Goal: Transaction & Acquisition: Book appointment/travel/reservation

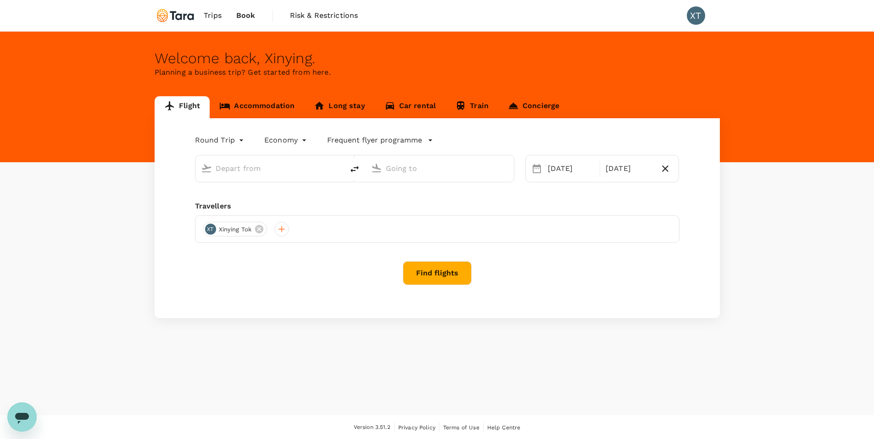
type input "[GEOGRAPHIC_DATA], [GEOGRAPHIC_DATA] (any)"
type input "Soekarno-Hatta Intl (CGK)"
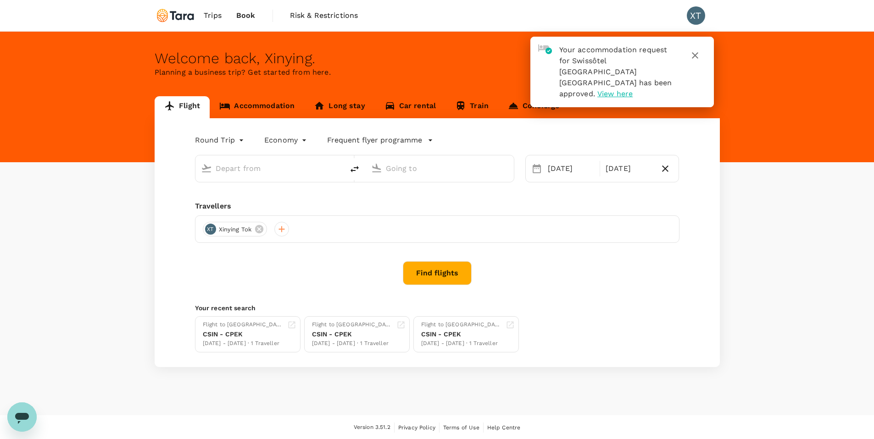
type input "[GEOGRAPHIC_DATA], [GEOGRAPHIC_DATA] (any)"
type input "Soekarno-Hatta Intl (CGK)"
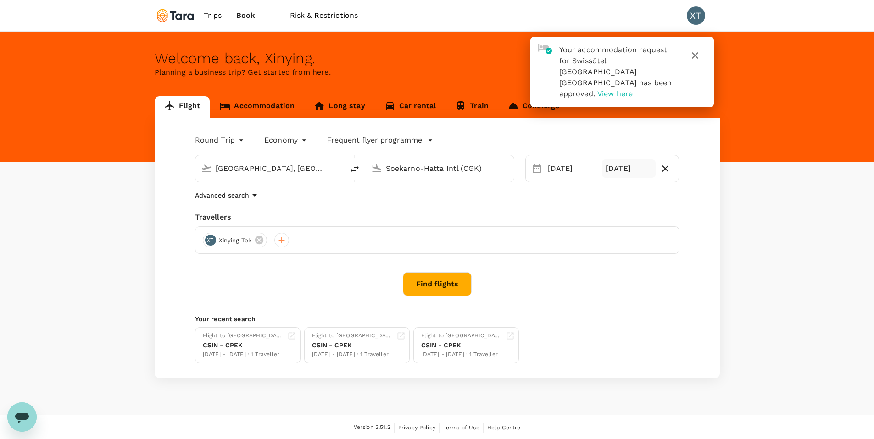
click at [631, 169] on div "[DATE]" at bounding box center [629, 169] width 54 height 18
click at [617, 300] on div "30" at bounding box center [613, 300] width 17 height 17
click at [451, 281] on button "Find flights" at bounding box center [437, 284] width 69 height 24
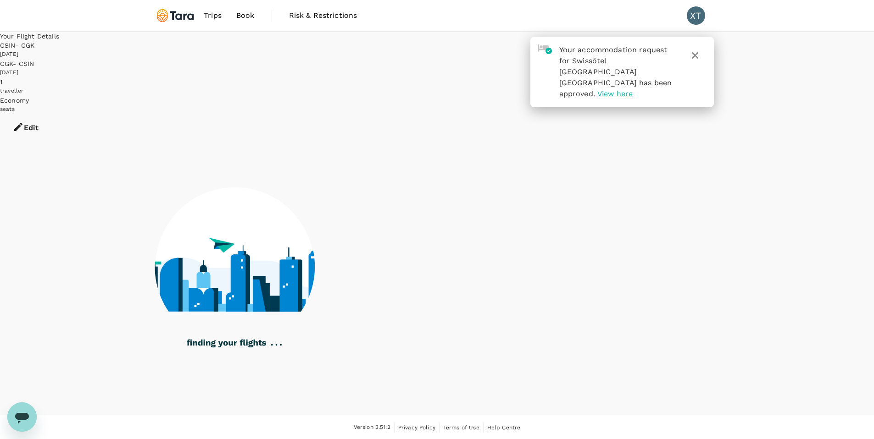
click at [618, 89] on span "View here" at bounding box center [614, 93] width 35 height 9
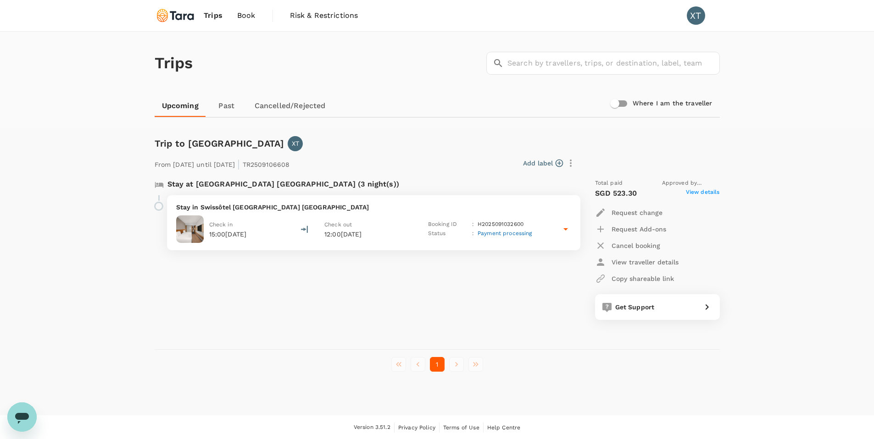
scroll to position [1, 0]
click at [566, 233] on icon at bounding box center [565, 228] width 11 height 11
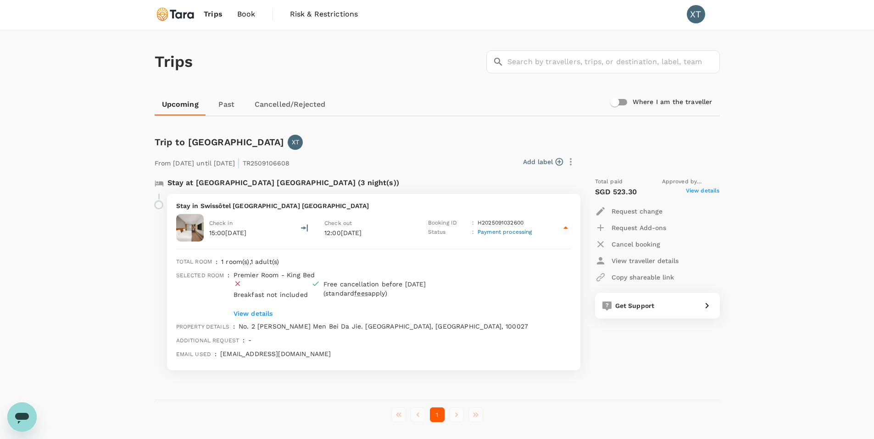
scroll to position [0, 0]
click at [563, 233] on icon at bounding box center [565, 229] width 11 height 11
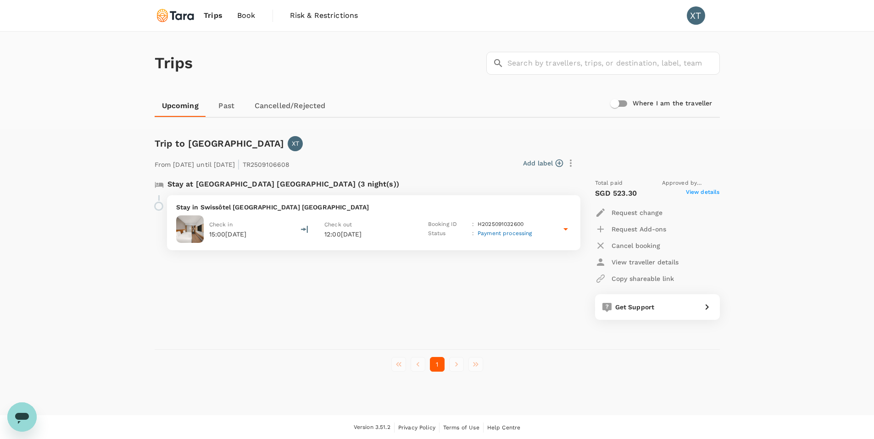
click at [563, 233] on icon at bounding box center [565, 229] width 11 height 11
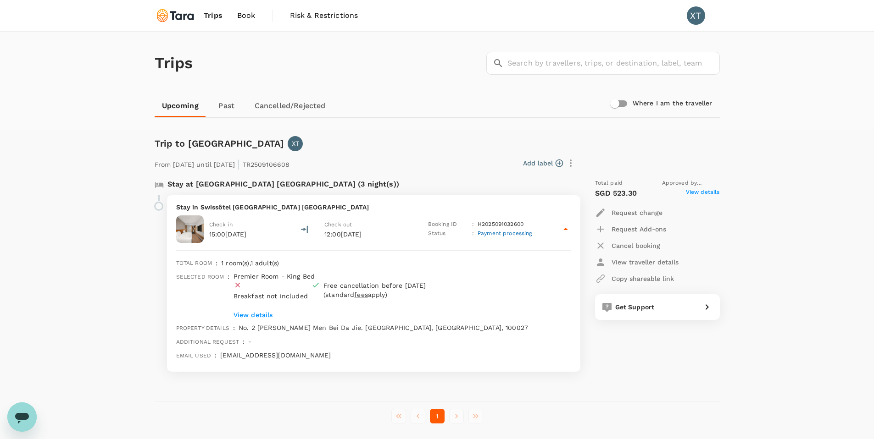
click at [24, 414] on icon "Open messaging window" at bounding box center [22, 418] width 14 height 11
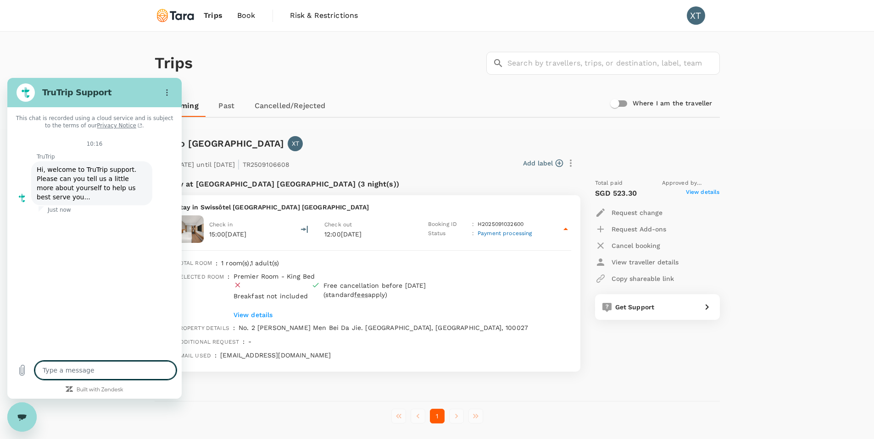
click at [62, 374] on textarea at bounding box center [105, 370] width 141 height 18
type textarea "x"
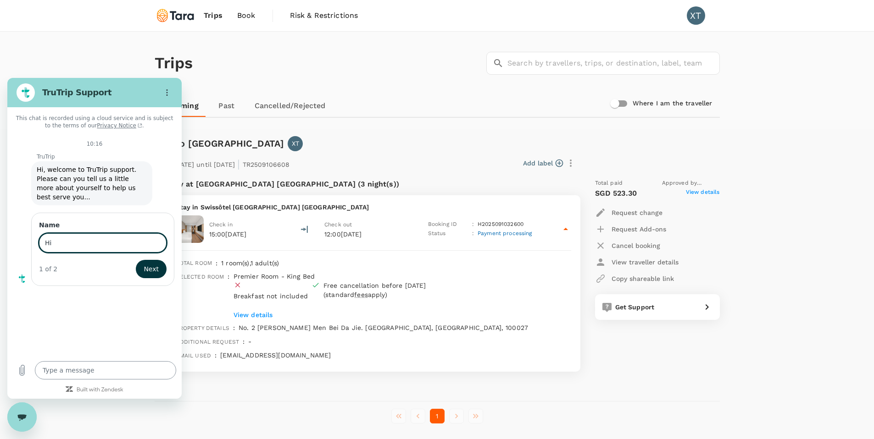
type input "H"
type input "Xinying"
click at [144, 268] on span "Next" at bounding box center [151, 269] width 15 height 11
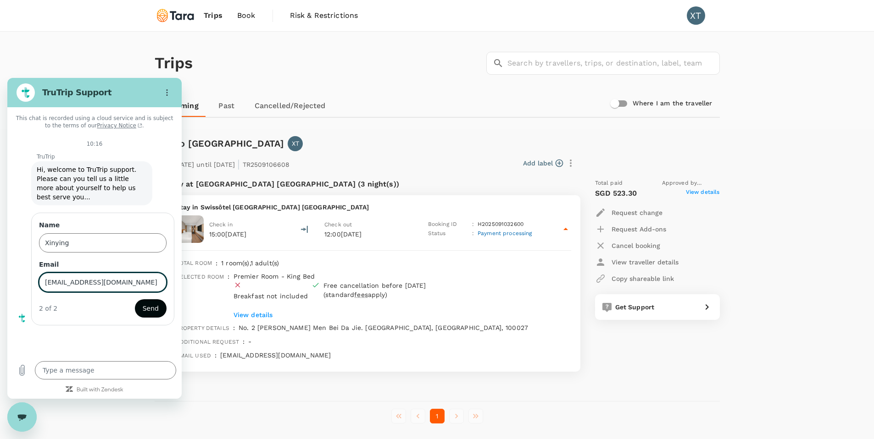
type input "[EMAIL_ADDRESS][DOMAIN_NAME]"
click at [150, 313] on span "Send" at bounding box center [151, 308] width 16 height 11
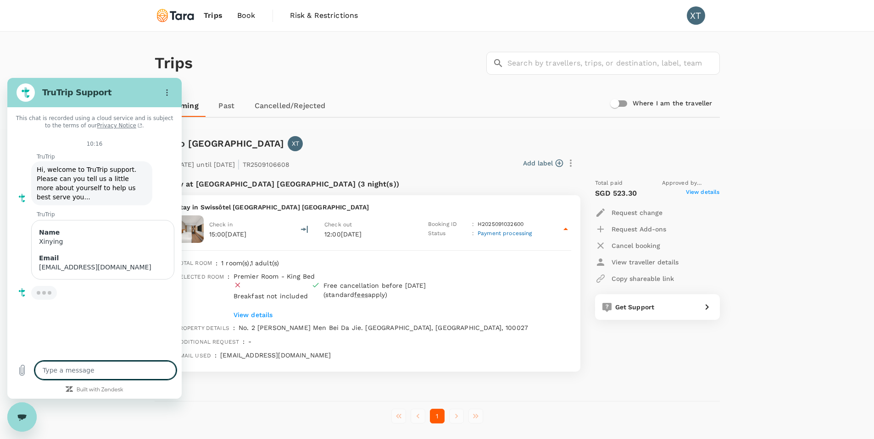
type textarea "x"
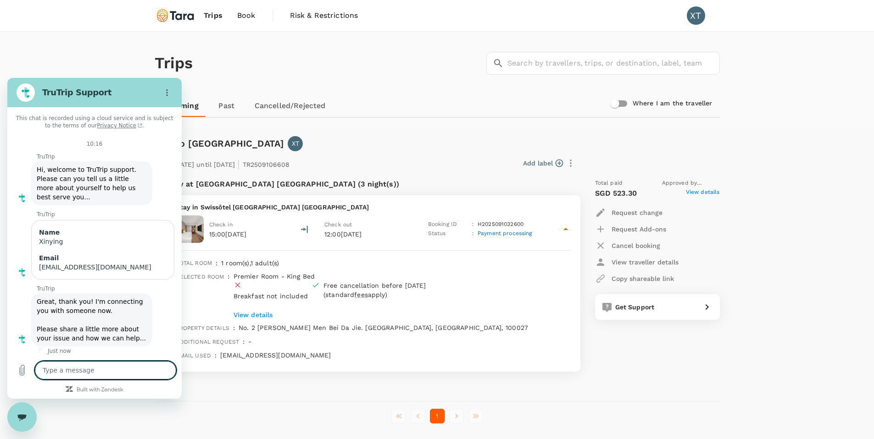
click at [81, 370] on textarea at bounding box center [105, 370] width 141 height 18
type textarea "P"
type textarea "x"
type textarea "Pr"
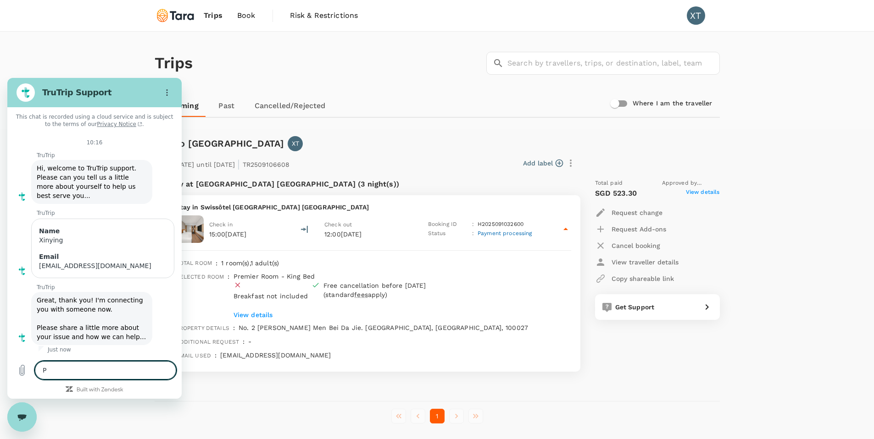
type textarea "x"
type textarea "Pri"
type textarea "x"
type textarea "Prin"
type textarea "x"
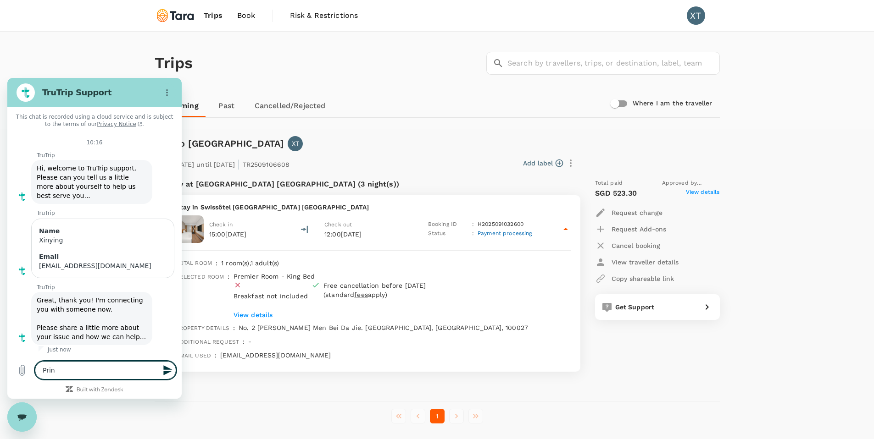
type textarea "Print"
type textarea "x"
type textarea "Print"
type textarea "x"
type textarea "Print a"
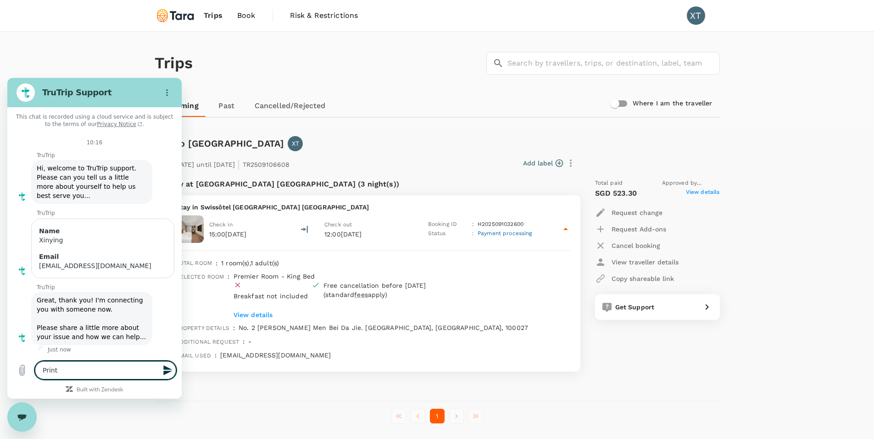
type textarea "x"
type textarea "Print a"
type textarea "x"
type textarea "Print a c"
type textarea "x"
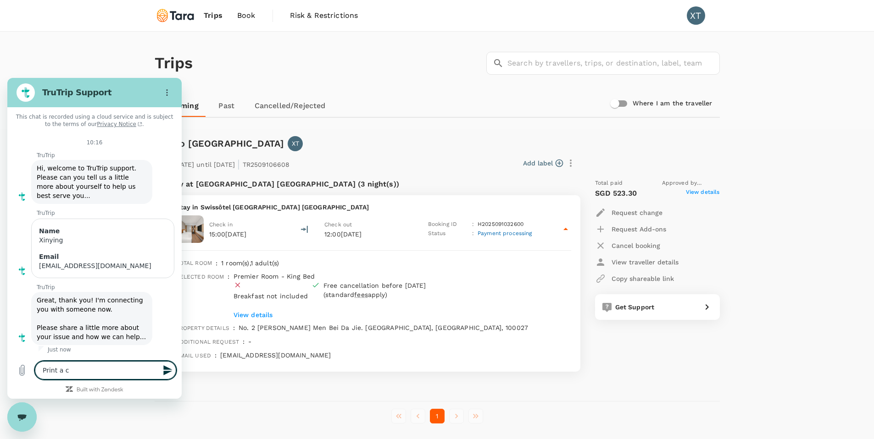
type textarea "Print a co"
type textarea "x"
type textarea "Print a con"
type textarea "x"
type textarea "Print a conf"
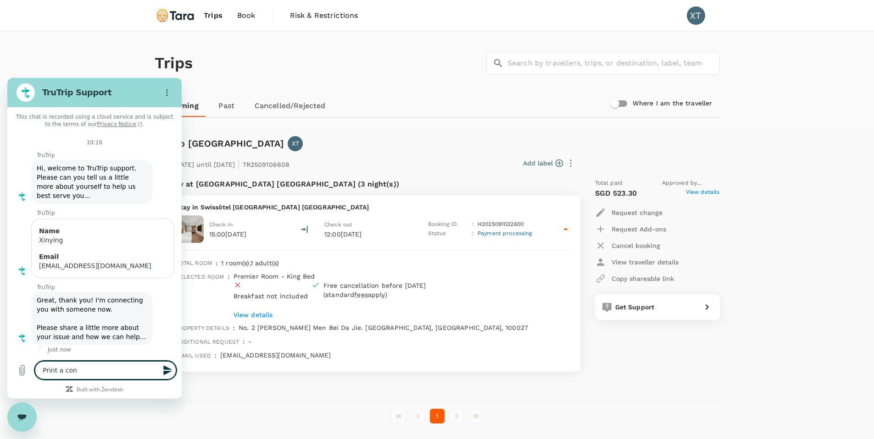
type textarea "x"
type textarea "Print a confi"
type textarea "x"
type textarea "Print a confir"
type textarea "x"
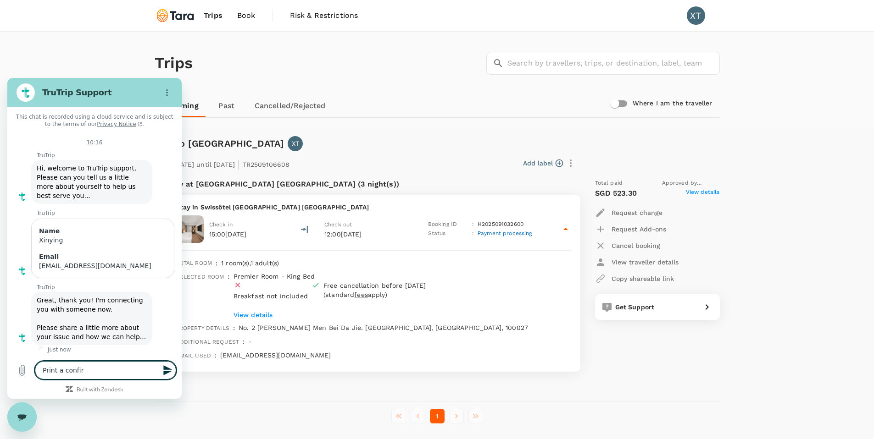
type textarea "Print a confirm"
type textarea "x"
type textarea "Print a confirme"
type textarea "x"
type textarea "Print a confirmed"
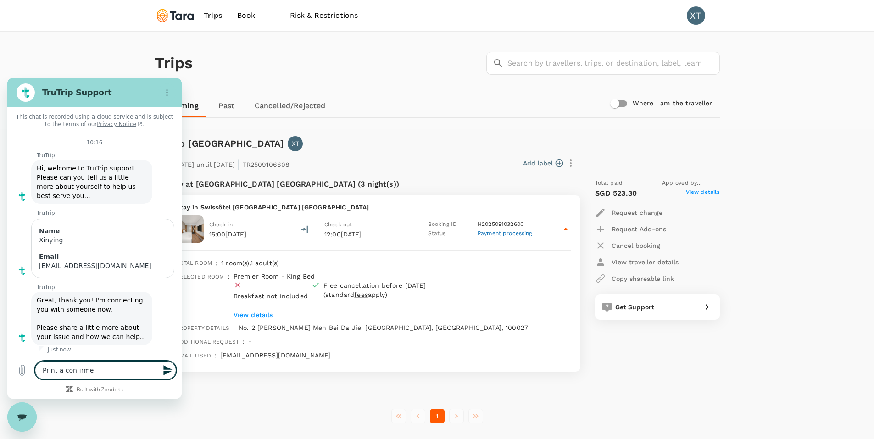
type textarea "x"
type textarea "Print a confirmed"
type textarea "x"
type textarea "Print a confirmed h"
type textarea "x"
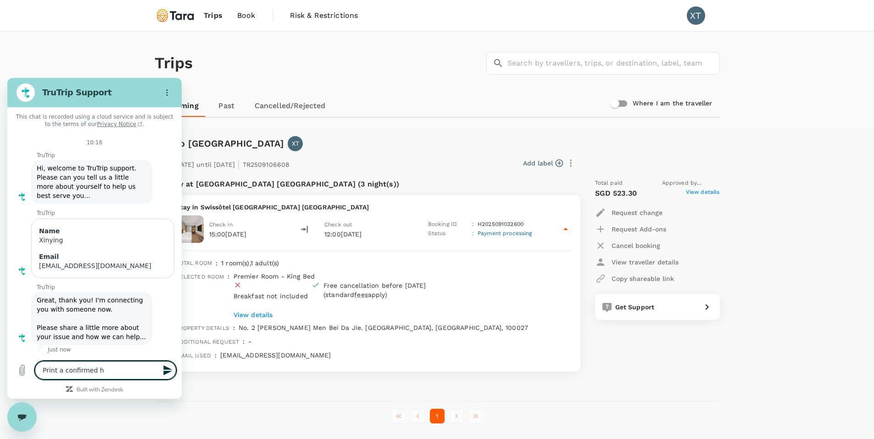
type textarea "Print a confirmed ho"
type textarea "x"
type textarea "Print a confirmed hot"
type textarea "x"
type textarea "Print a confirmed hote"
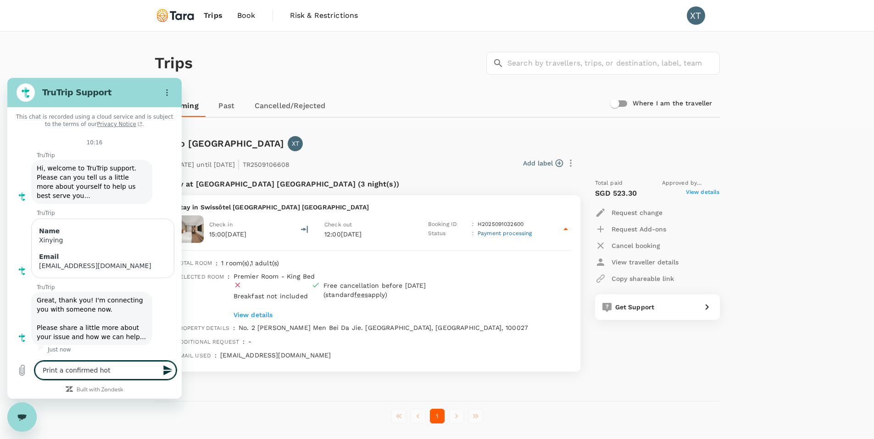
type textarea "x"
type textarea "Print a confirmed hotel"
type textarea "x"
type textarea "Print a confirmed hotel"
type textarea "x"
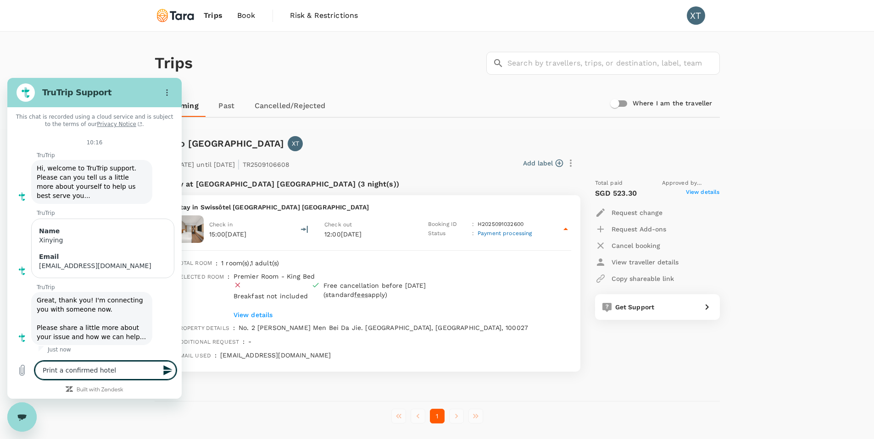
type textarea "Print a confirmed hotel b"
type textarea "x"
type textarea "Print a confirmed hotel bo"
type textarea "x"
type textarea "Print a confirmed hotel boo"
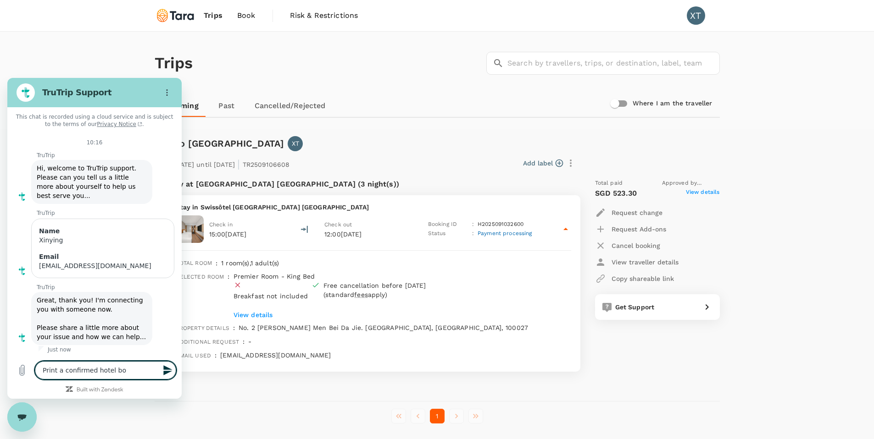
type textarea "x"
type textarea "Print a confirmed hotel book"
type textarea "x"
type textarea "Print a confirmed hotel booki"
type textarea "x"
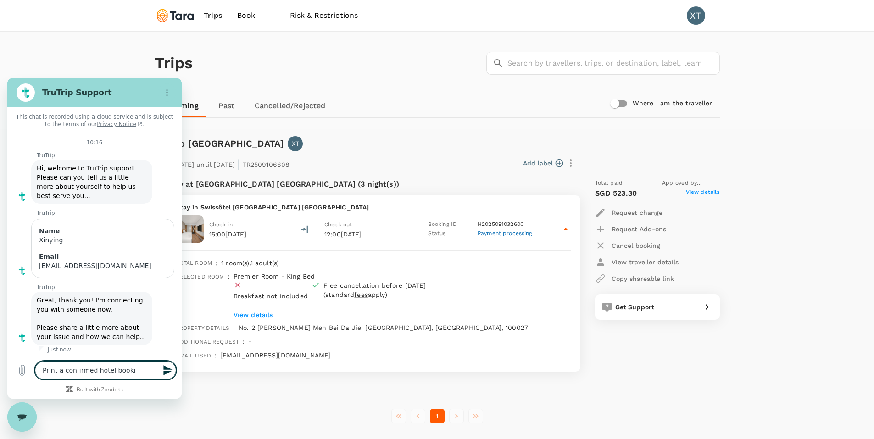
type textarea "Print a confirmed hotel bookin"
type textarea "x"
type textarea "Print a confirmed hotel booking"
type textarea "x"
type textarea "Print a confirmed hotel booking"
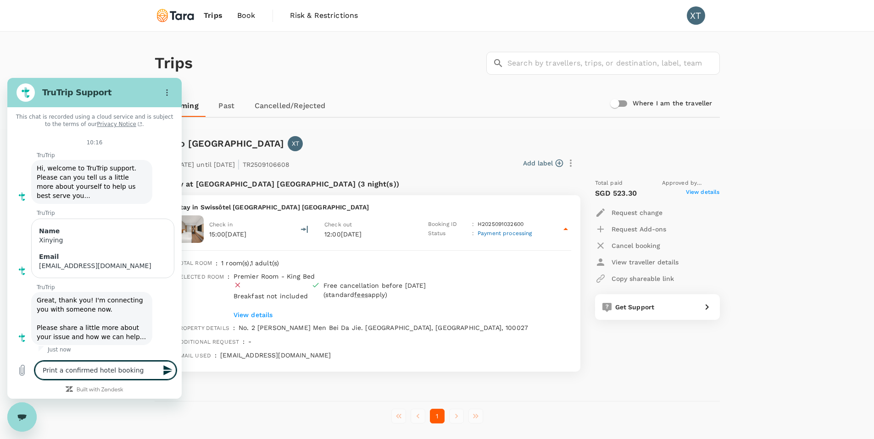
type textarea "x"
click at [58, 371] on textarea "Print a confirmed hotel booking" at bounding box center [105, 370] width 141 height 18
type textarea "Print pa confirmed hotel booking"
type textarea "x"
type textarea "Print pda confirmed hotel booking"
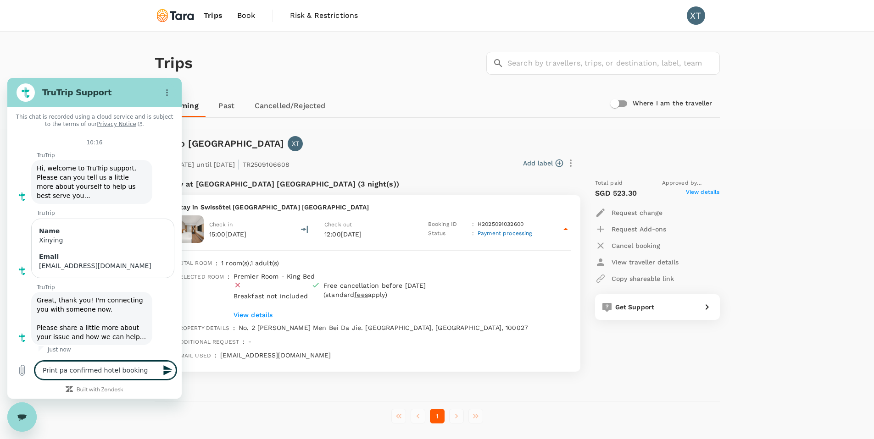
type textarea "x"
type textarea "Print pdfa confirmed hotel booking"
type textarea "x"
type textarea "Print pdf a confirmed hotel booking"
type textarea "x"
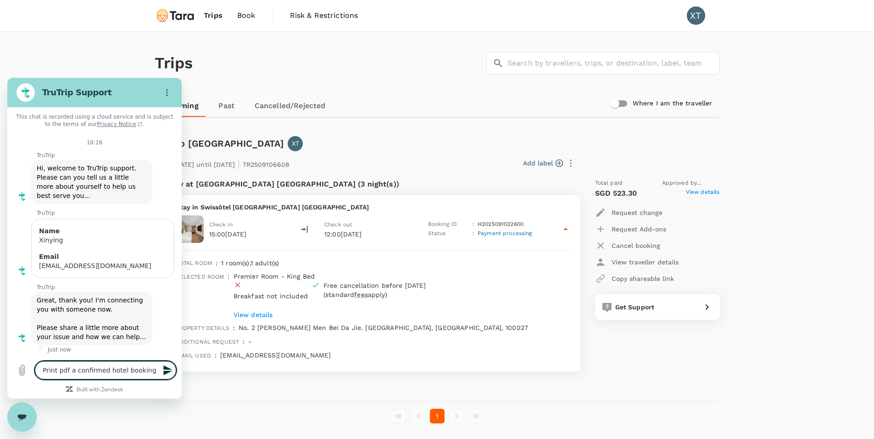
click at [149, 373] on textarea "Print pdf a confirmed hotel booking" at bounding box center [105, 370] width 141 height 18
type textarea "Print pdf a confirmed hotel booking t"
type textarea "x"
type textarea "Print pdf a confirmed hotel booking to"
type textarea "x"
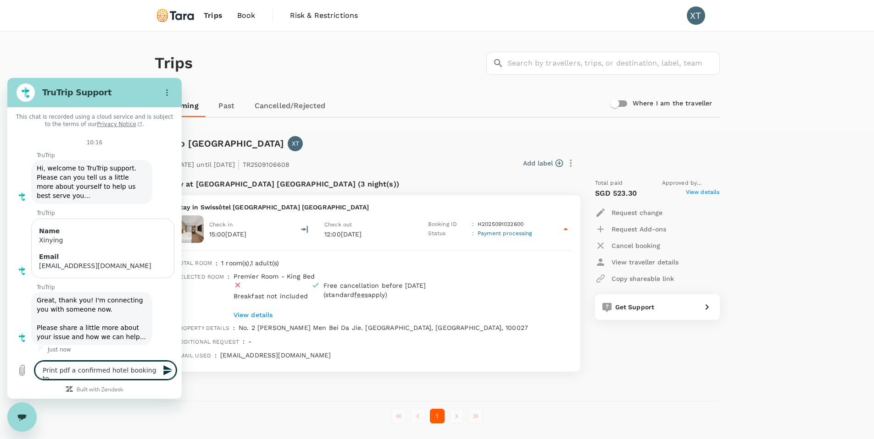
type textarea "Print pdf a confirmed hotel booking to"
type textarea "x"
type textarea "Print pdf a confirmed hotel booking to s"
type textarea "x"
type textarea "Print pdf a confirmed hotel booking to sh"
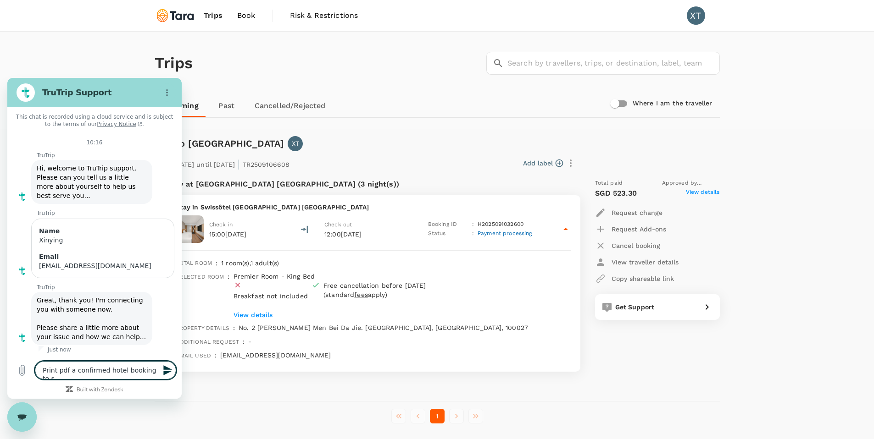
type textarea "x"
type textarea "Print pdf a confirmed hotel booking to sho"
type textarea "x"
type textarea "Print pdf a confirmed hotel booking to show"
type textarea "x"
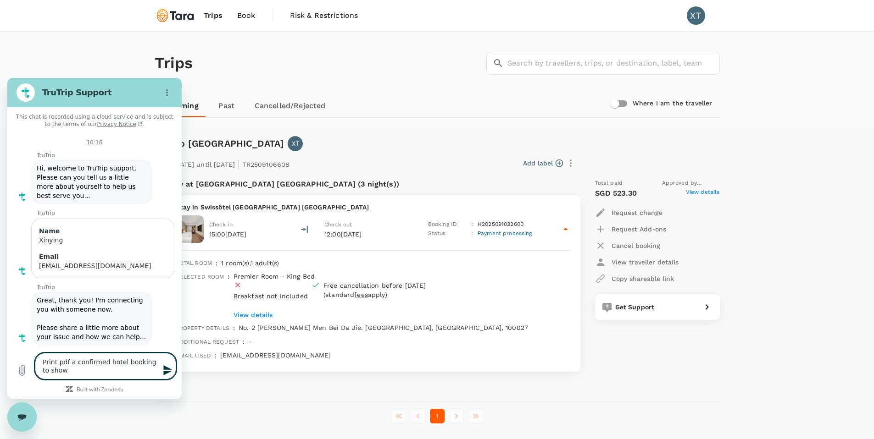
type textarea "Print pdf a confirmed hotel booking to show"
type textarea "x"
type textarea "Print pdf a confirmed hotel booking to show h"
type textarea "x"
type textarea "Print pdf a confirmed hotel booking to show ho"
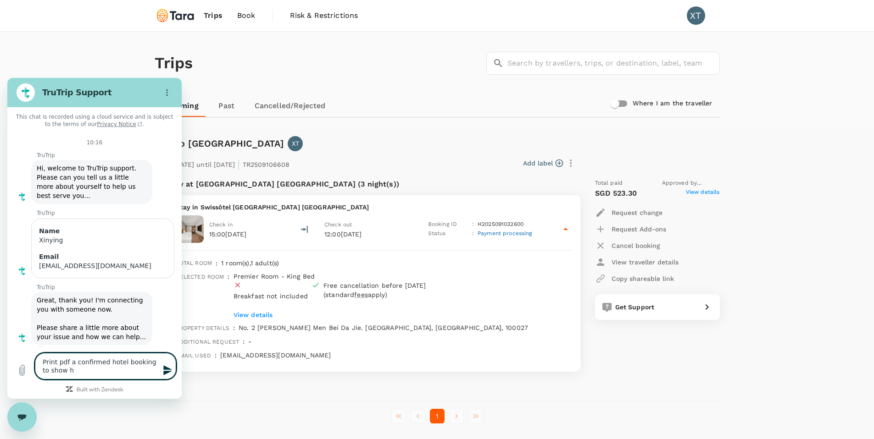
type textarea "x"
type textarea "Print pdf a confirmed hotel booking to show hot"
type textarea "x"
type textarea "Print pdf a confirmed hotel booking to show hote"
type textarea "x"
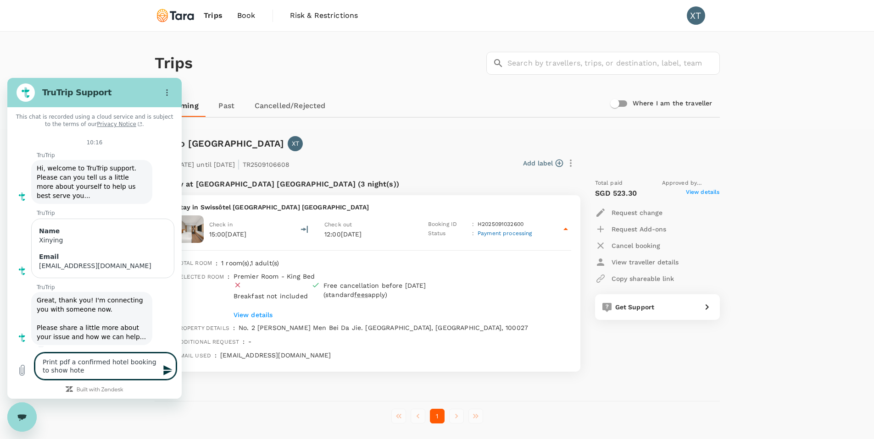
type textarea "Print pdf a confirmed hotel booking to show hotel"
type textarea "x"
type textarea "Print pdf a confirmed hotel booking to show hotel"
type textarea "x"
type textarea "Print pdf a confirmed hotel booking to show hotel w"
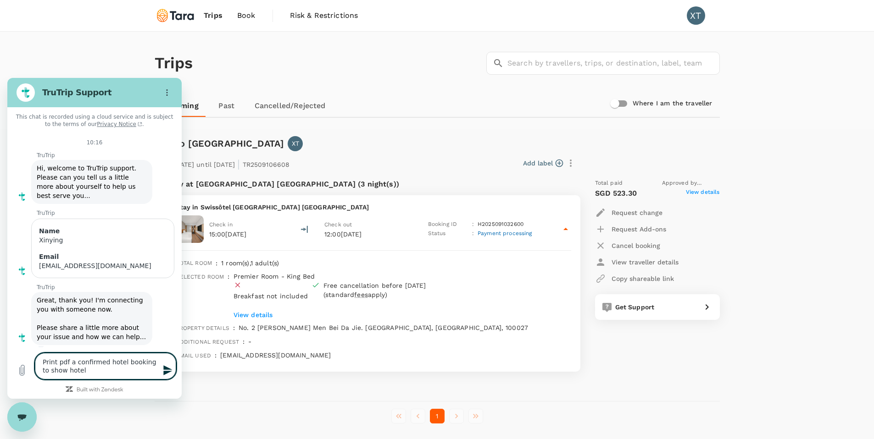
type textarea "x"
type textarea "Print pdf a confirmed hotel booking to show hotel wh"
type textarea "x"
type textarea "Print pdf a confirmed hotel booking to show hotel whe"
type textarea "x"
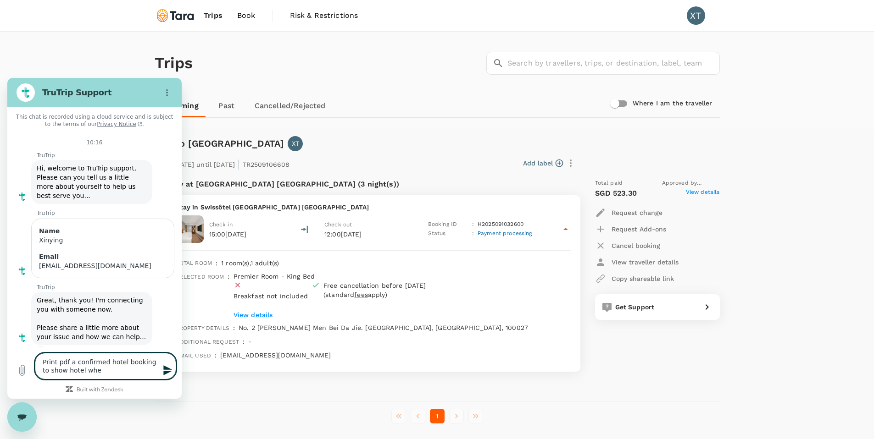
type textarea "Print pdf a confirmed hotel booking to show hotel when"
type textarea "x"
type textarea "Print pdf a confirmed hotel booking to show hotel when"
type textarea "x"
type textarea "Print pdf a confirmed hotel booking to show hotel when c"
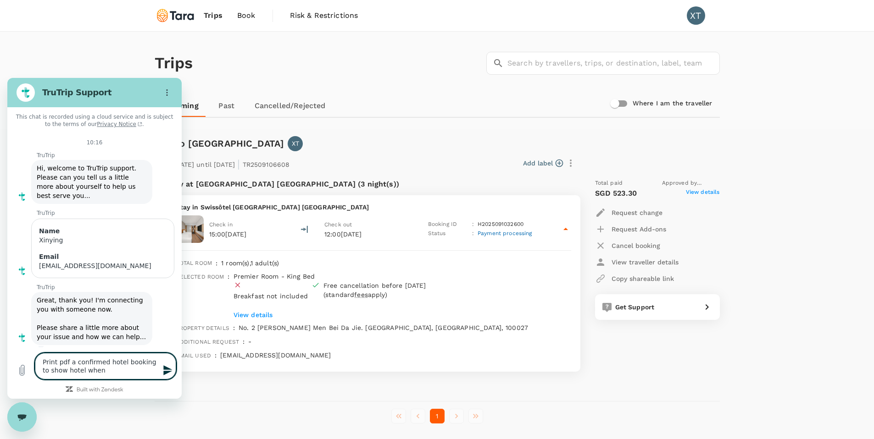
type textarea "x"
type textarea "Print pdf a confirmed hotel booking to show hotel when ch"
type textarea "x"
type textarea "Print pdf a confirmed hotel booking to show hotel when che"
type textarea "x"
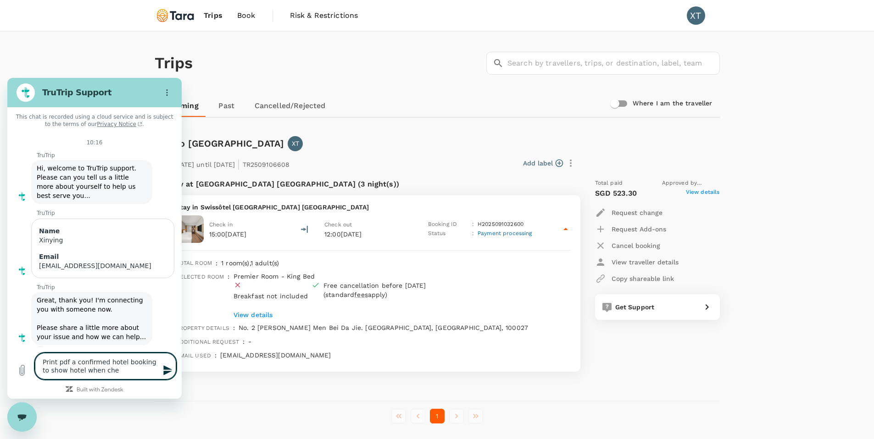
type textarea "Print pdf a confirmed hotel booking to show hotel when chec"
type textarea "x"
type textarea "Print pdf a confirmed hotel booking to show hotel when check"
type textarea "x"
type textarea "Print pdf a confirmed hotel booking to show hotel when [PERSON_NAME]"
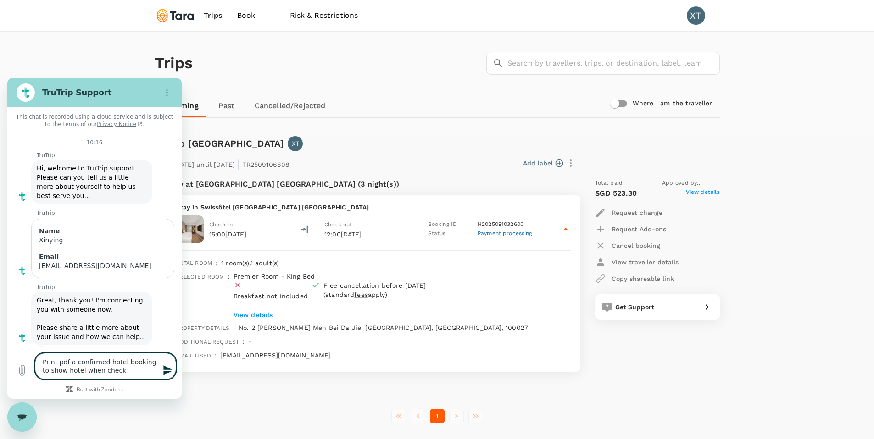
type textarea "x"
type textarea "Print pdf a confirmed hotel booking to show hotel when checkin"
type textarea "x"
type textarea "Print pdf a confirmed hotel booking to show hotel when checking"
type textarea "x"
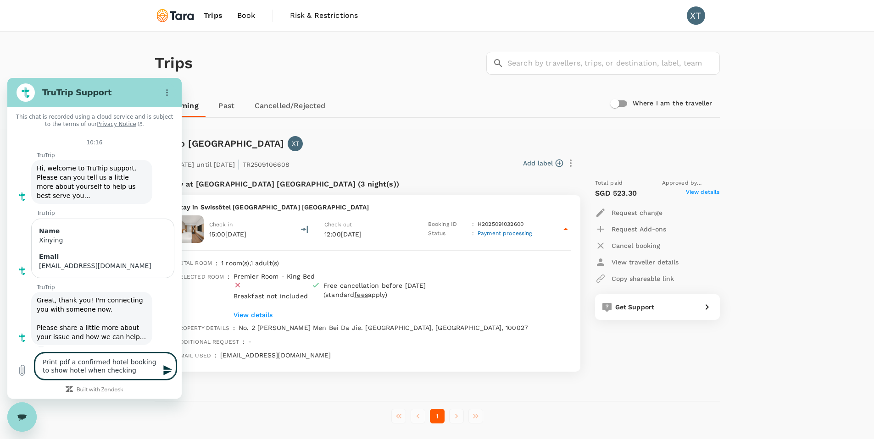
type textarea "Print pdf a confirmed hotel booking to show hotel when checking"
type textarea "x"
type textarea "Print pdf a confirmed hotel booking to show hotel when checking i"
type textarea "x"
type textarea "Print pdf a confirmed hotel booking to show hotel when checking in"
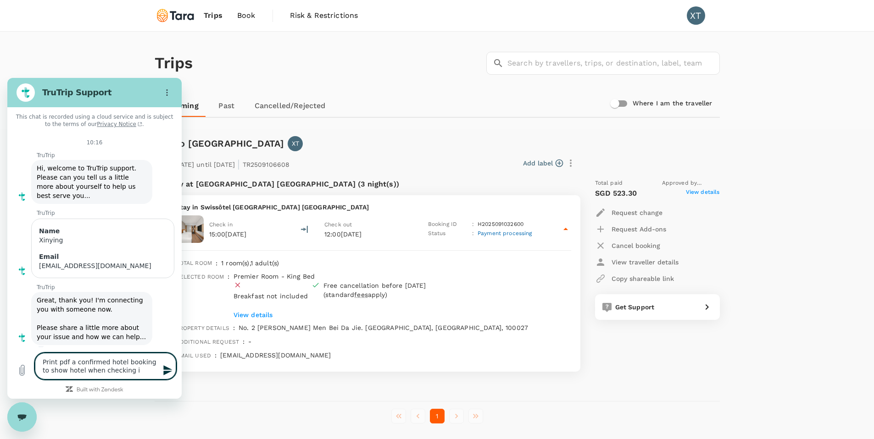
type textarea "x"
type textarea "Print pdf a confirmed hotel booking to show hotel when checking in"
click at [168, 370] on icon "Send message" at bounding box center [167, 370] width 11 height 11
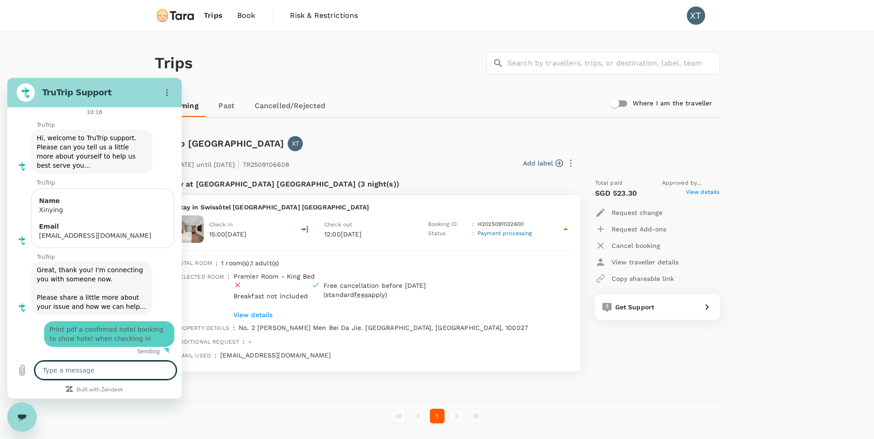
type textarea "x"
type textarea "m"
type textarea "x"
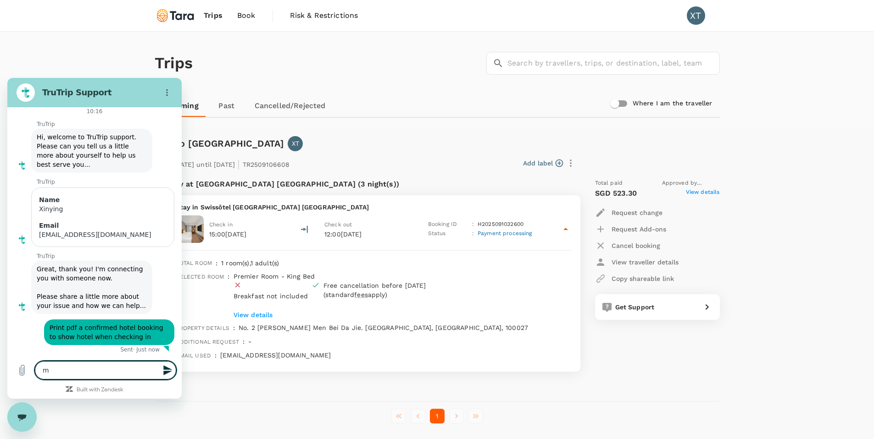
type textarea "ma"
type textarea "x"
type textarea "may"
type textarea "x"
type textarea "may"
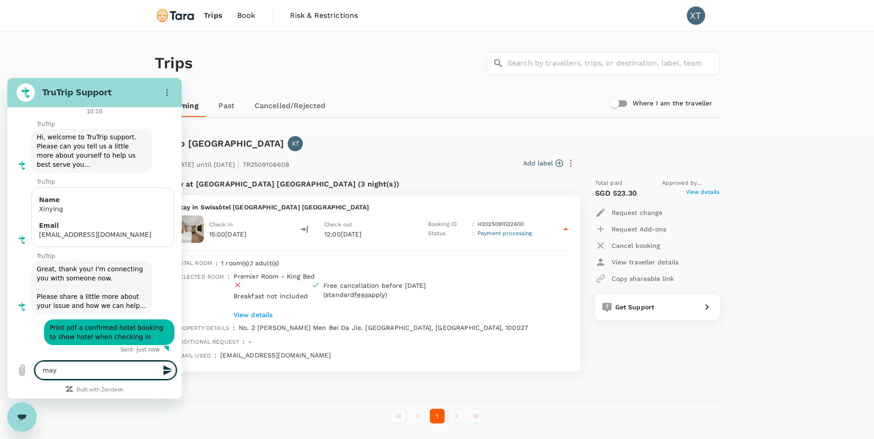
type textarea "x"
type textarea "may n"
type textarea "x"
type textarea "may no"
type textarea "x"
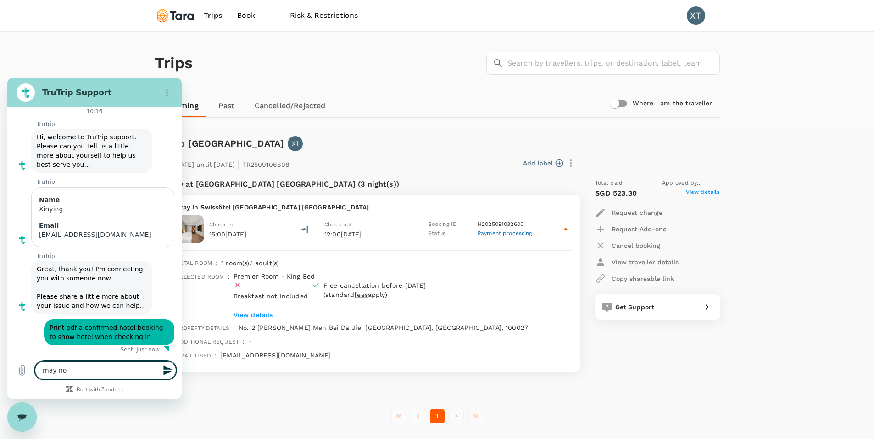
type textarea "may not"
type textarea "x"
type textarea "may not"
type textarea "x"
type textarea "may not h"
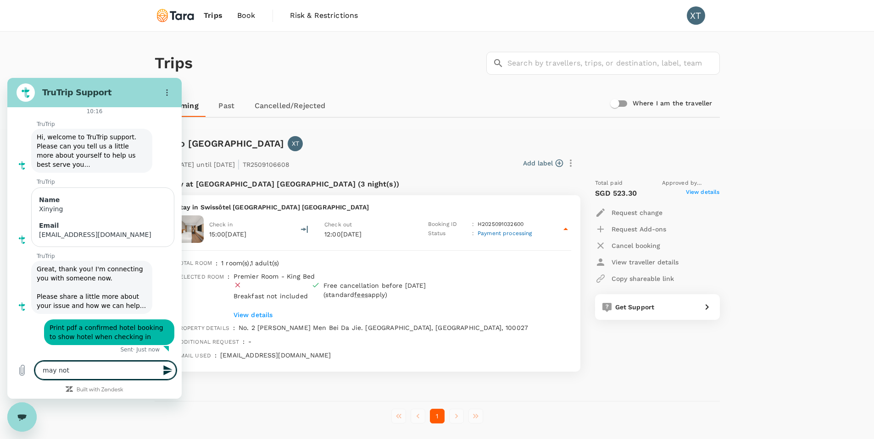
type textarea "x"
type textarea "may not ha"
type textarea "x"
type textarea "may not hav"
type textarea "x"
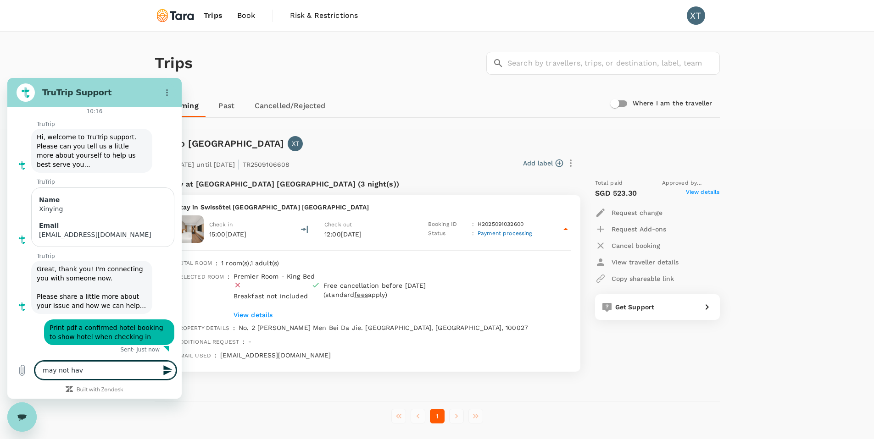
type textarea "may not have"
type textarea "x"
type textarea "may not have"
type textarea "x"
type textarea "may not have e"
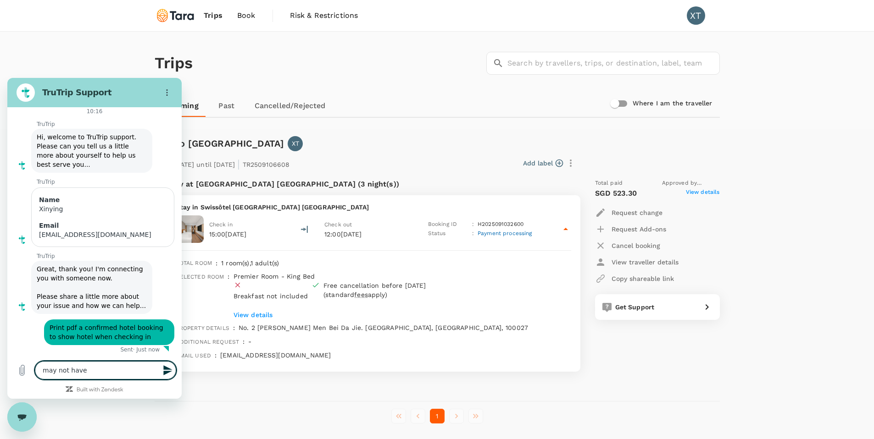
type textarea "x"
type textarea "may not have ea"
type textarea "x"
type textarea "may not have eas"
type textarea "x"
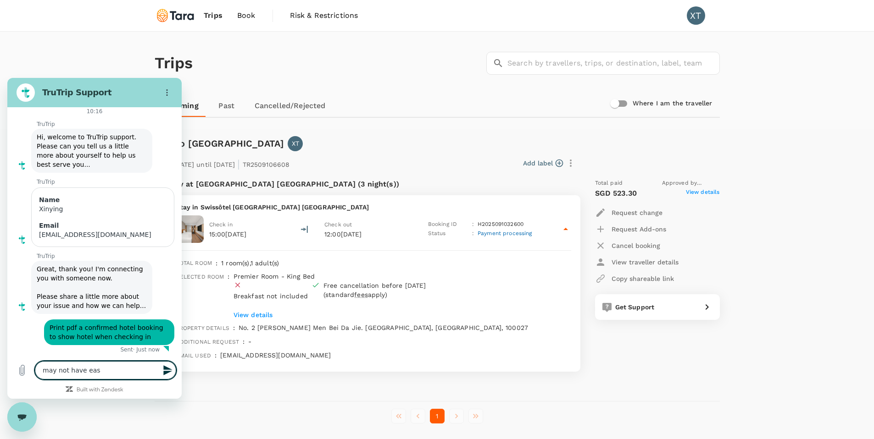
type textarea "may not have easy"
type textarea "x"
type textarea "may not have easy"
type textarea "x"
type textarea "may not have easy a"
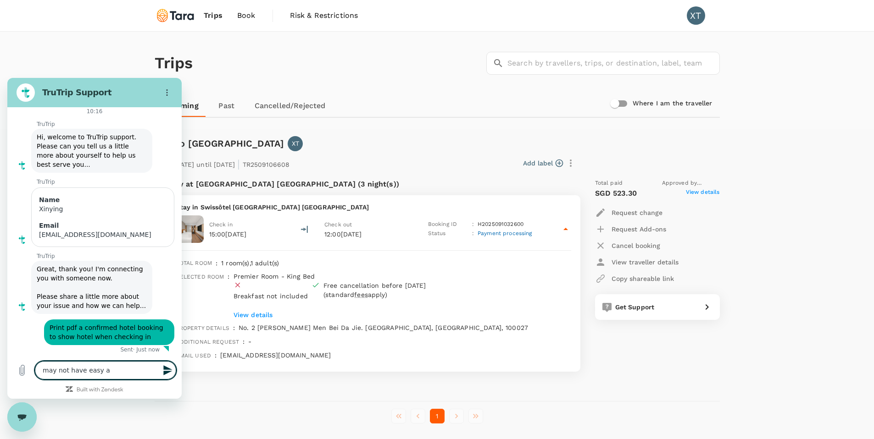
type textarea "x"
type textarea "may not have easy ac"
type textarea "x"
type textarea "may not have easy acc"
type textarea "x"
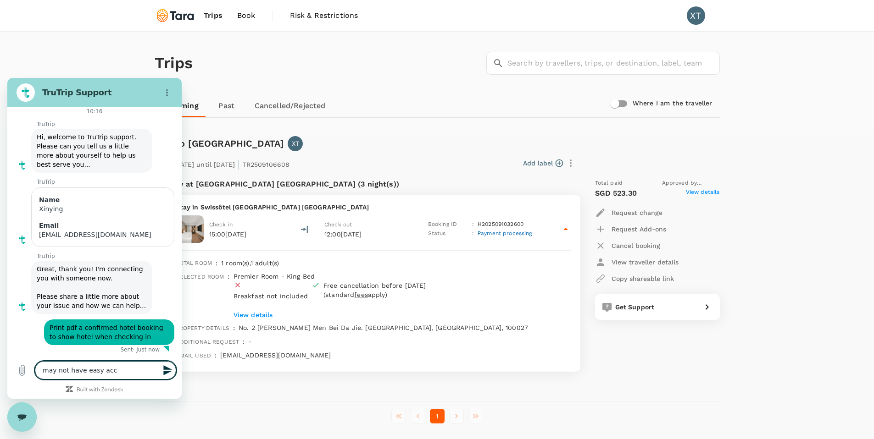
type textarea "may not have easy acce"
type textarea "x"
type textarea "may not have easy acces"
type textarea "x"
type textarea "may not have easy access"
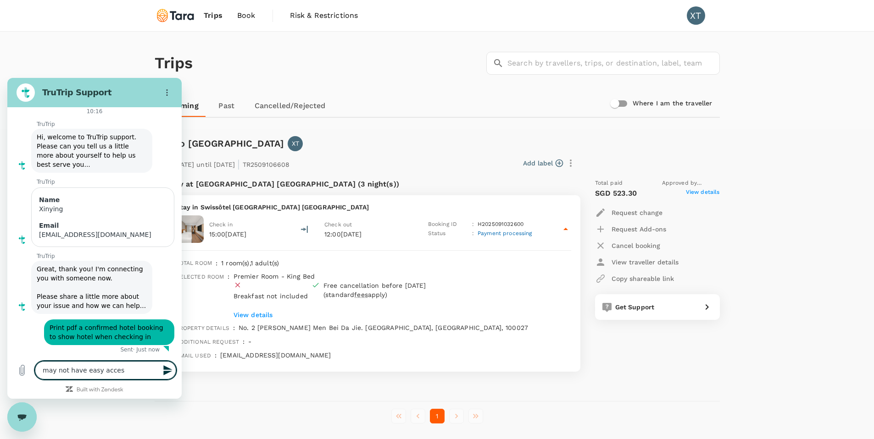
type textarea "x"
type textarea "may not have easy access"
type textarea "x"
type textarea "may not have easy access t"
type textarea "x"
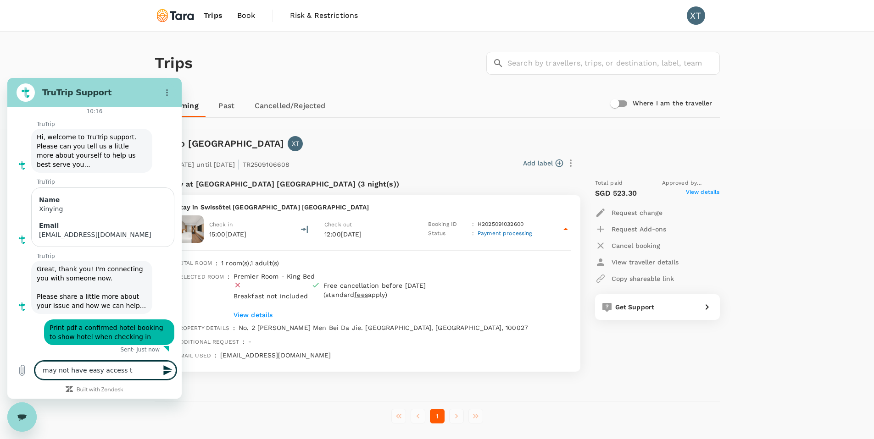
type textarea "may not have easy access to"
type textarea "x"
type textarea "may not have easy access to"
type textarea "x"
type textarea "may not have easy access to T"
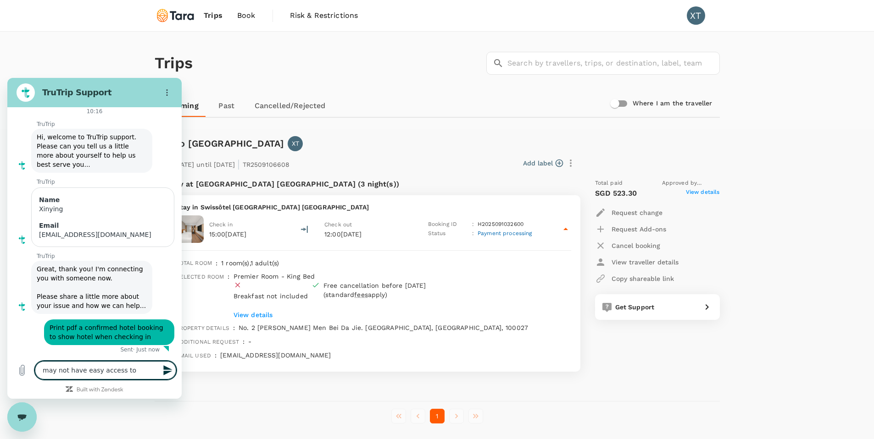
type textarea "x"
type textarea "may not have easy access to Tr"
type textarea "x"
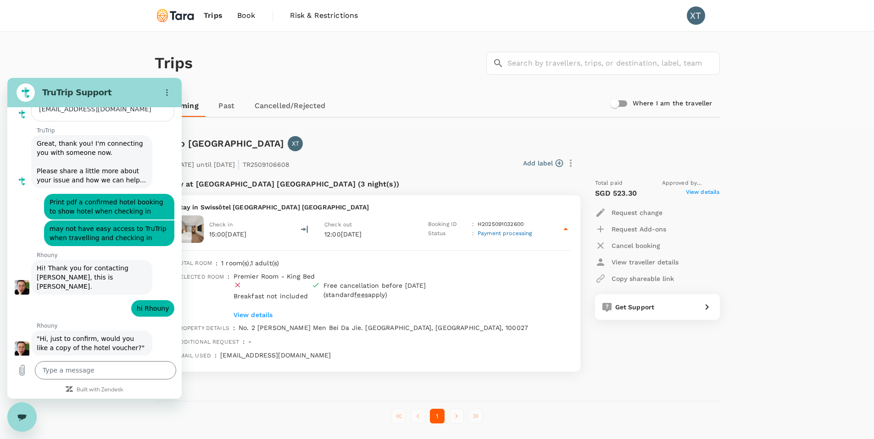
scroll to position [160, 0]
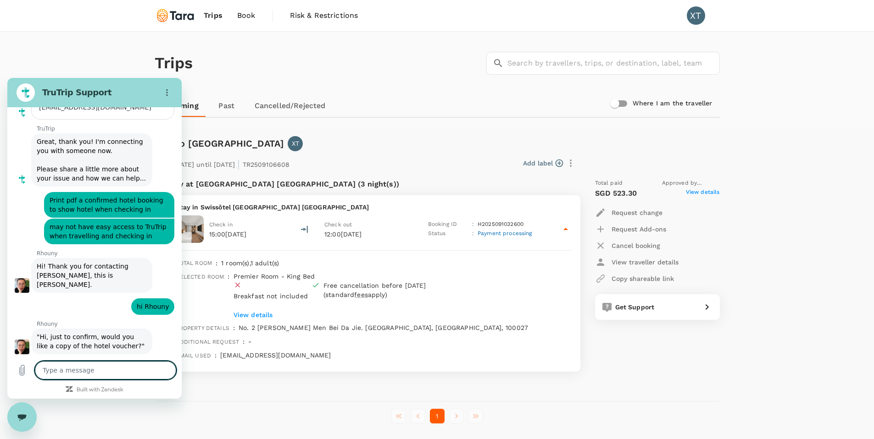
click at [94, 371] on textarea at bounding box center [105, 370] width 141 height 18
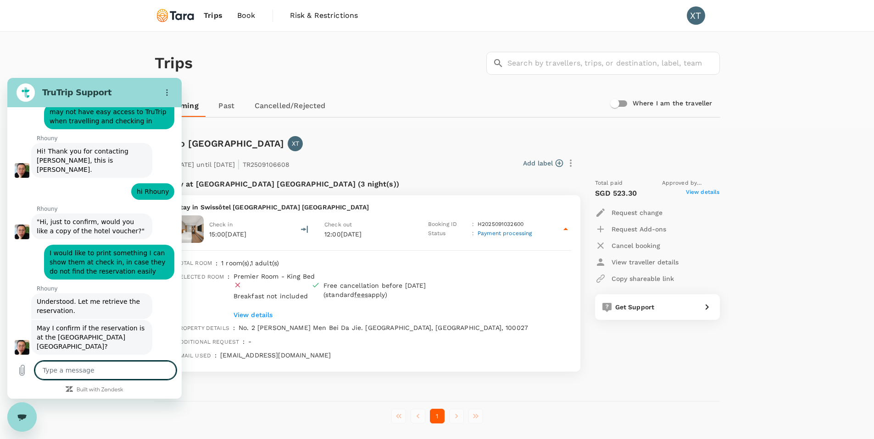
scroll to position [276, 0]
click at [107, 372] on textarea at bounding box center [105, 370] width 141 height 18
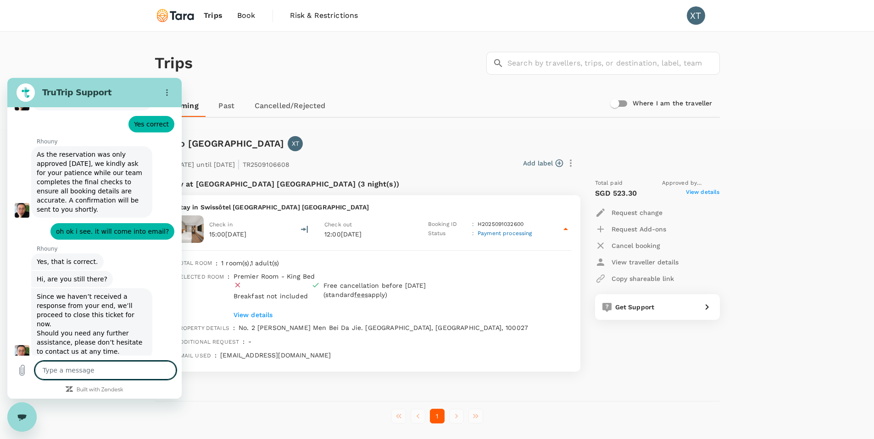
scroll to position [525, 0]
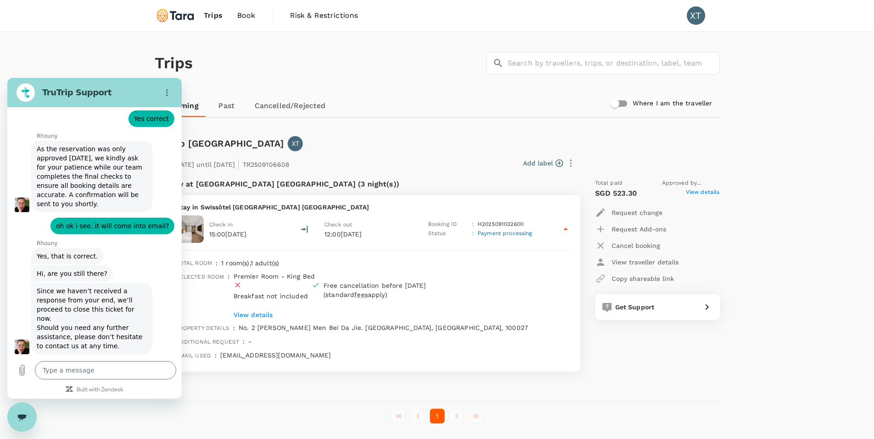
click at [220, 84] on div "Trips ​ ​" at bounding box center [435, 61] width 569 height 67
click at [245, 17] on span "Book" at bounding box center [246, 15] width 18 height 11
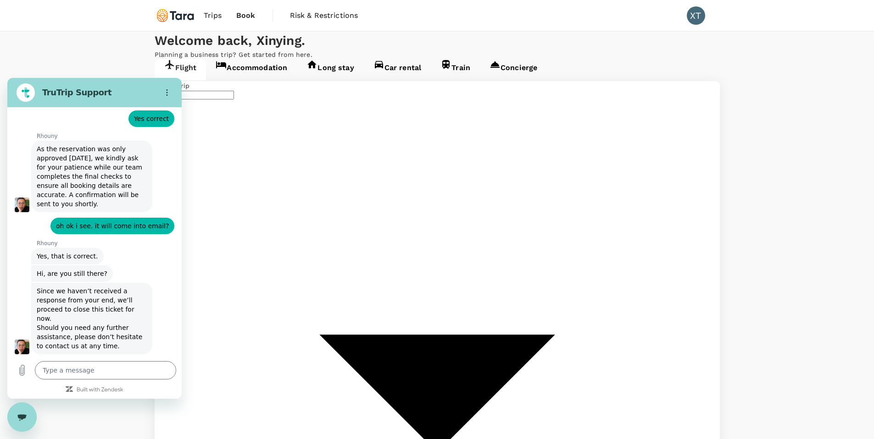
click at [166, 94] on icon "Options menu" at bounding box center [166, 92] width 7 height 7
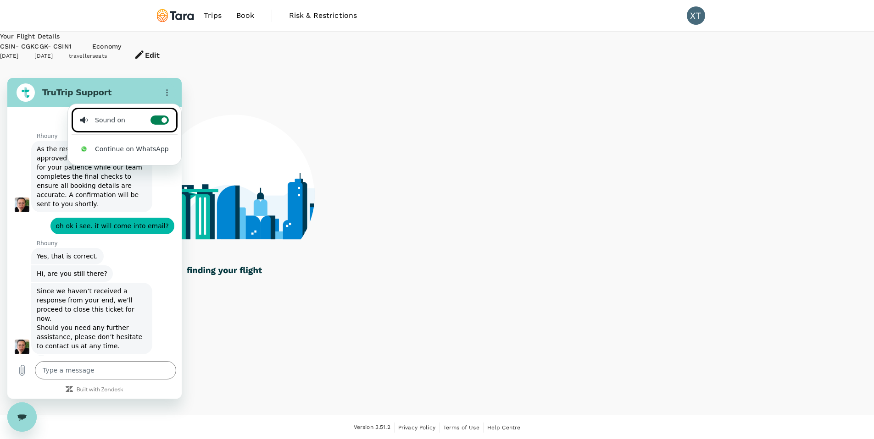
click at [150, 123] on label "Toggle sound notifications" at bounding box center [159, 120] width 18 height 9
click at [150, 123] on input "Toggle sound notifications" at bounding box center [159, 120] width 18 height 9
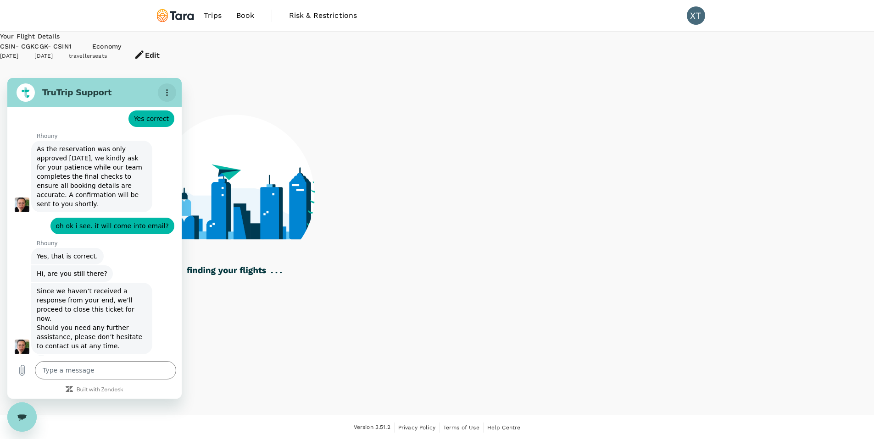
click at [166, 97] on button "Options menu" at bounding box center [167, 92] width 18 height 18
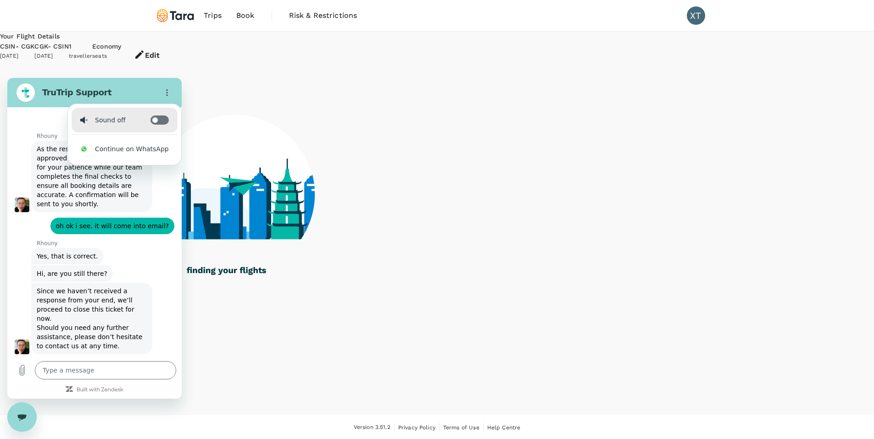
click at [159, 120] on label "Toggle sound notifications" at bounding box center [159, 120] width 18 height 9
click at [159, 120] on input "Toggle sound notifications" at bounding box center [159, 120] width 18 height 9
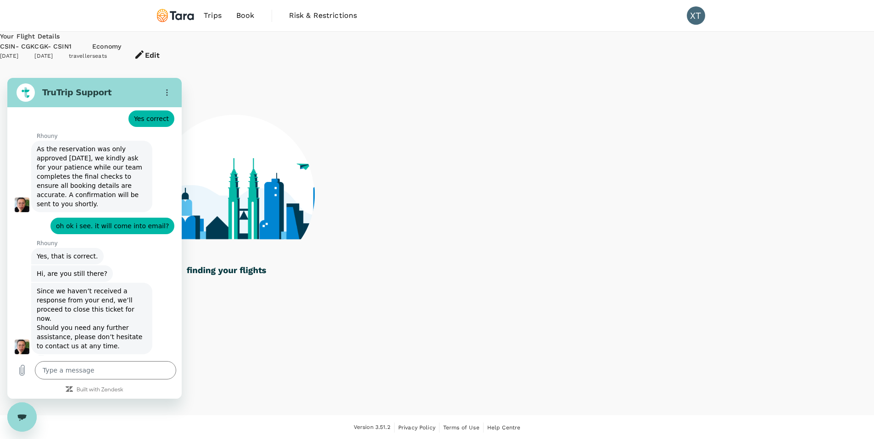
click at [24, 421] on div "Close messaging window" at bounding box center [22, 418] width 28 height 28
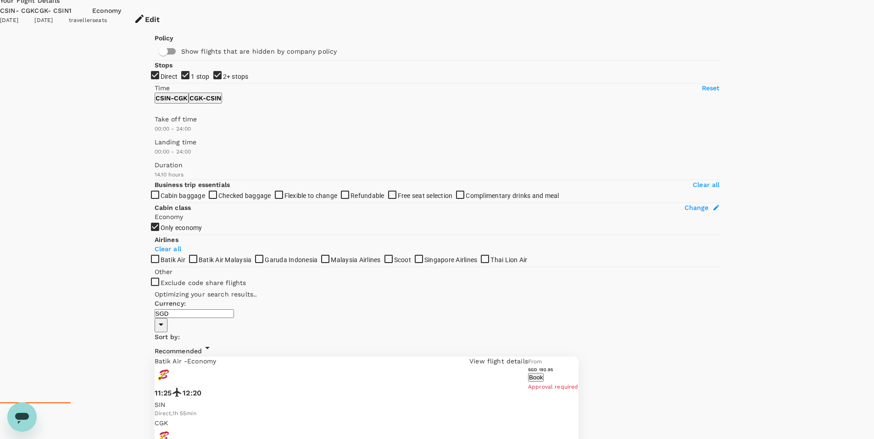
scroll to position [48, 0]
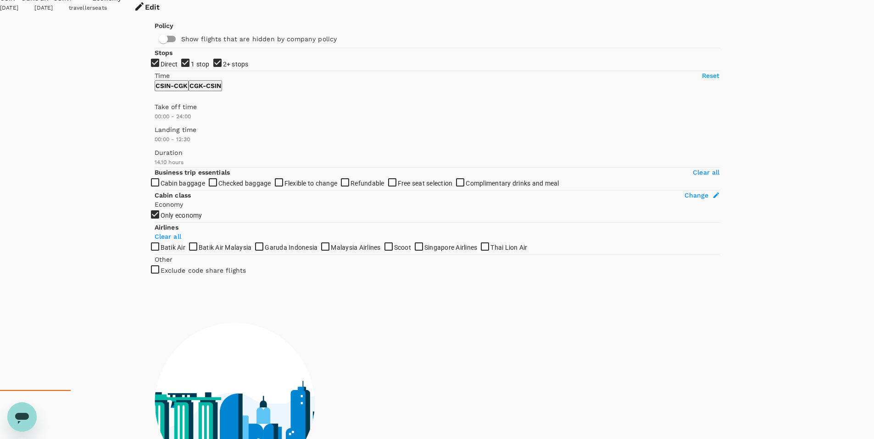
drag, startPoint x: 293, startPoint y: 266, endPoint x: 229, endPoint y: 264, distance: 63.8
click at [155, 144] on span at bounding box center [155, 144] width 0 height 0
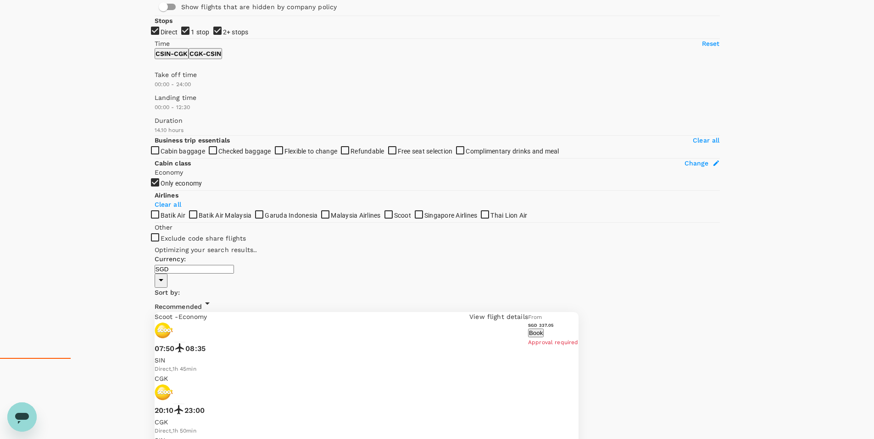
scroll to position [82, 0]
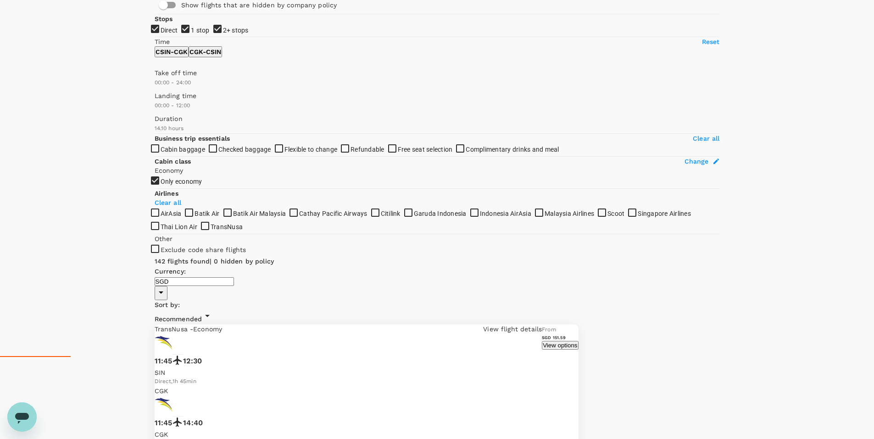
click at [155, 111] on span at bounding box center [155, 111] width 0 height 0
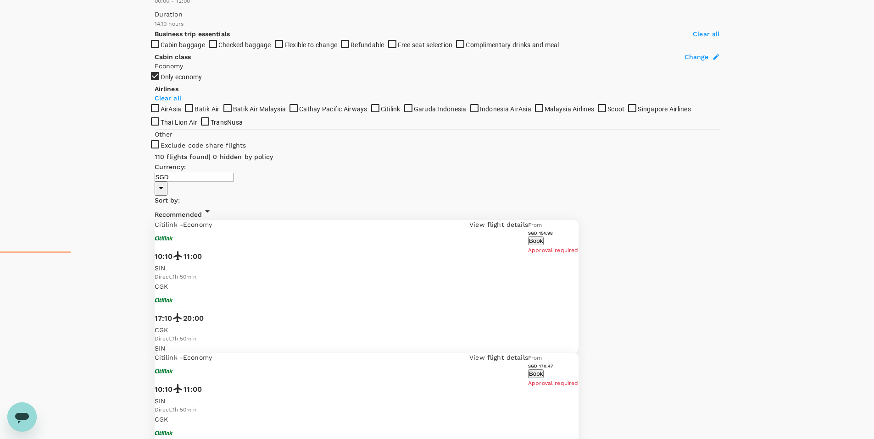
scroll to position [211, 0]
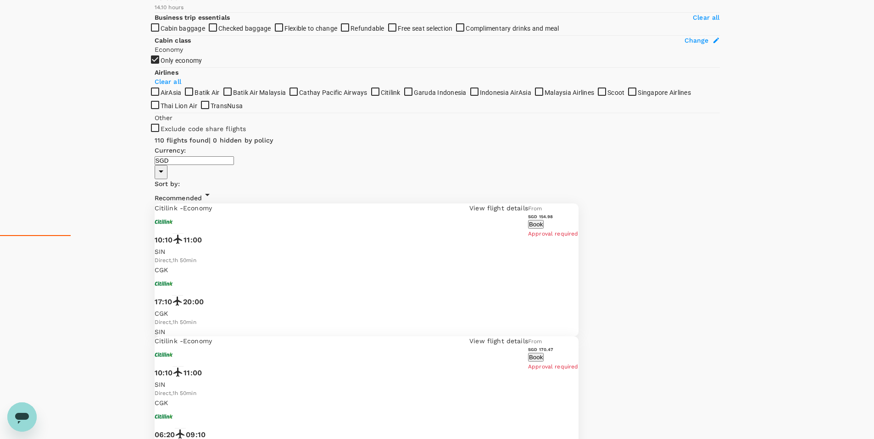
scroll to position [158, 0]
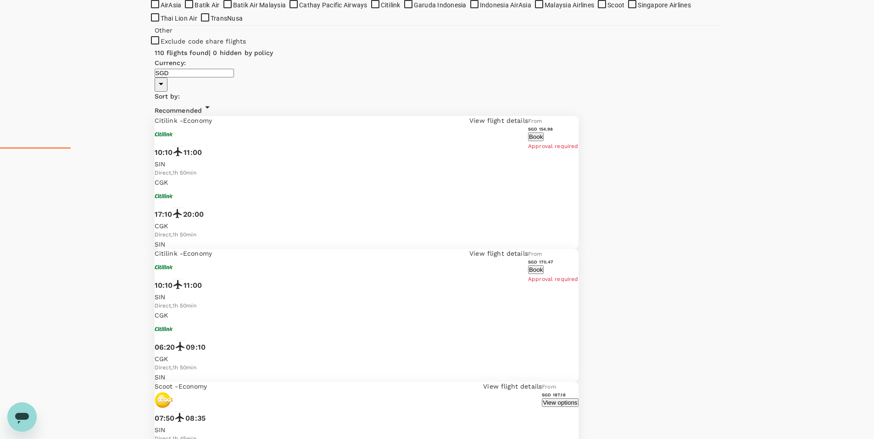
scroll to position [294, 0]
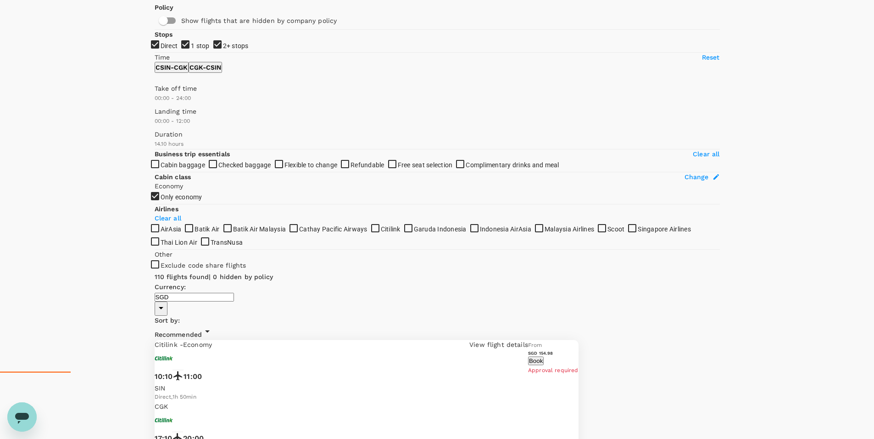
scroll to position [67, 0]
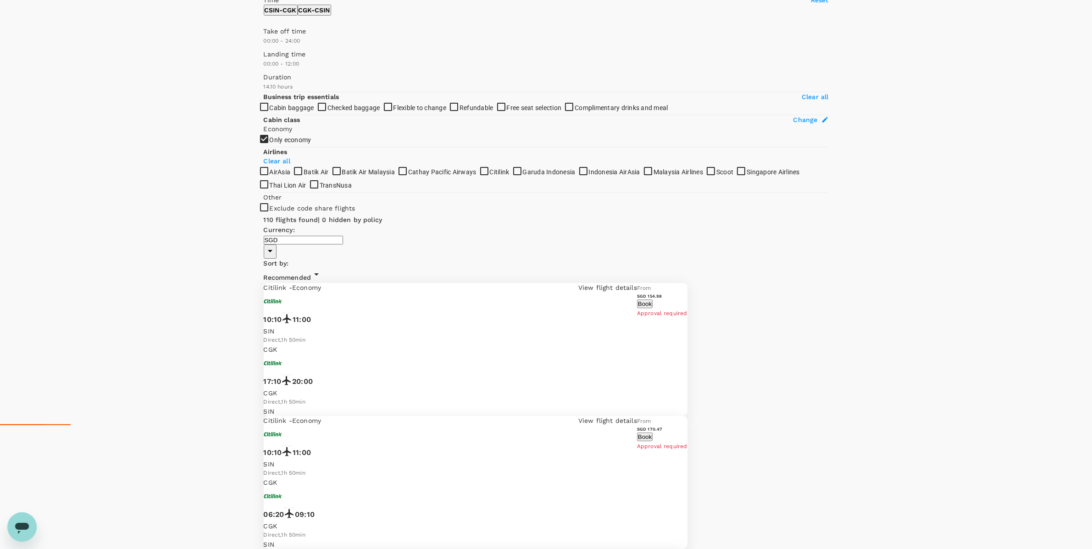
scroll to position [50, 0]
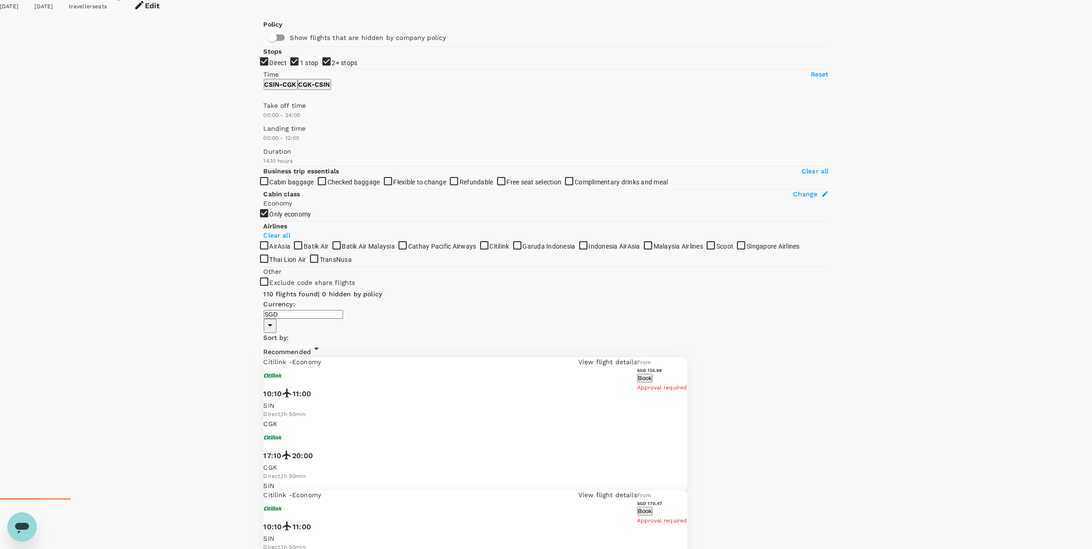
drag, startPoint x: 270, startPoint y: 223, endPoint x: 310, endPoint y: 223, distance: 39.4
click at [264, 118] on span at bounding box center [264, 118] width 0 height 0
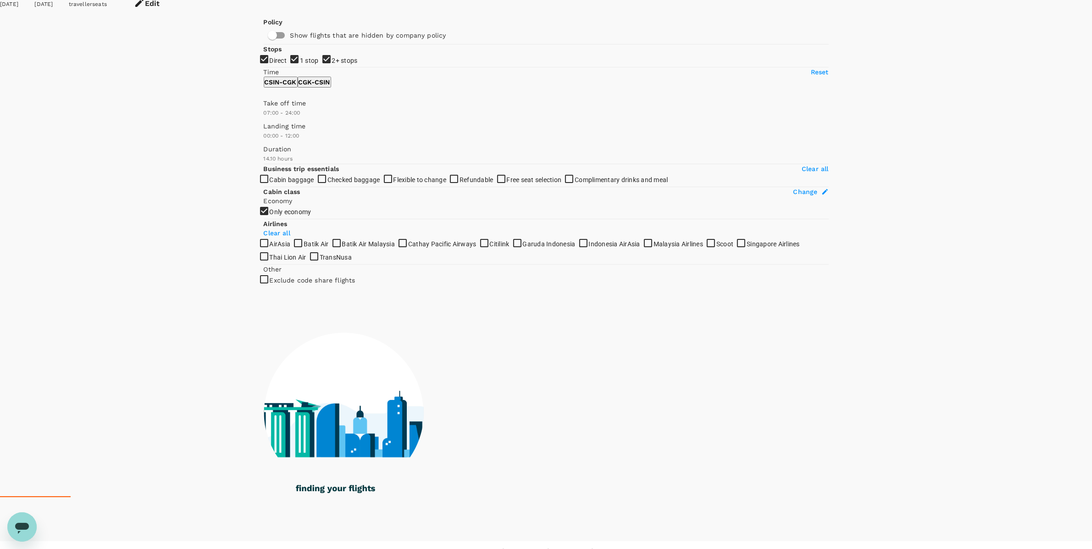
drag, startPoint x: 310, startPoint y: 223, endPoint x: 305, endPoint y: 222, distance: 4.6
click at [264, 118] on span at bounding box center [264, 118] width 0 height 0
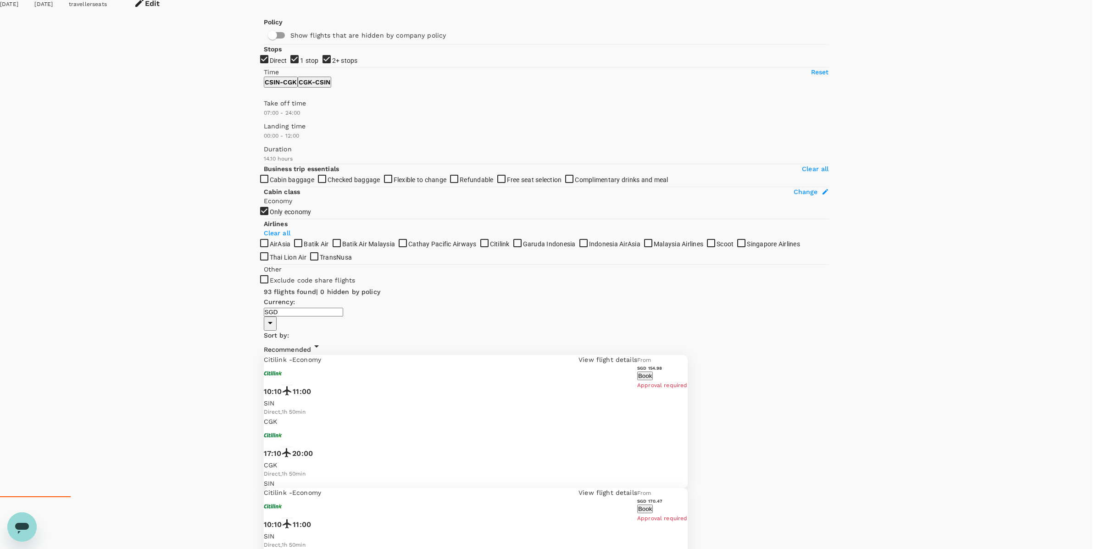
scroll to position [525, 0]
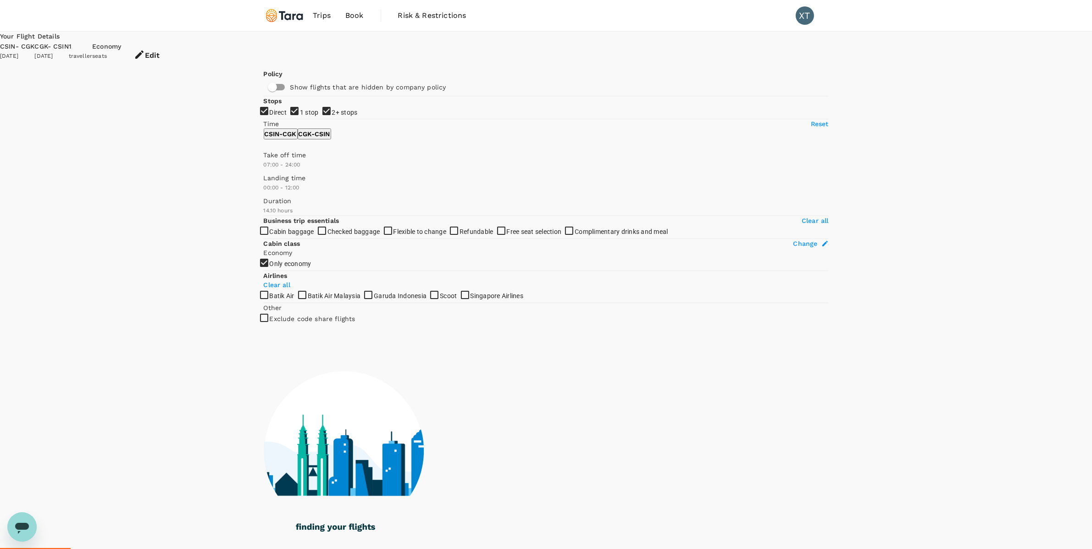
click at [268, 188] on input "2+ stops" at bounding box center [546, 274] width 1092 height 549
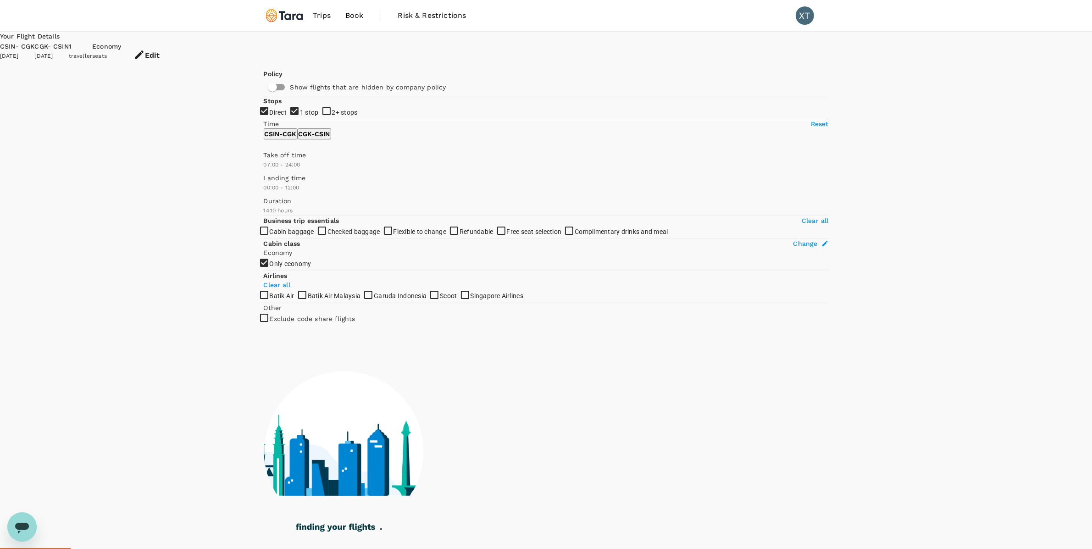
click at [267, 168] on input "1 stop" at bounding box center [546, 274] width 1092 height 549
